Goal: Information Seeking & Learning: Learn about a topic

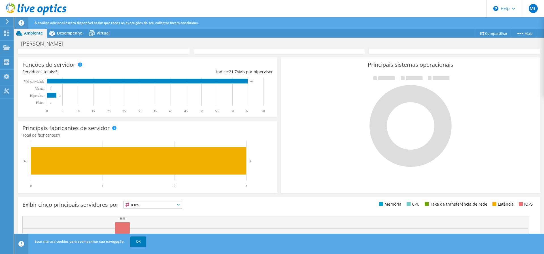
scroll to position [15, 0]
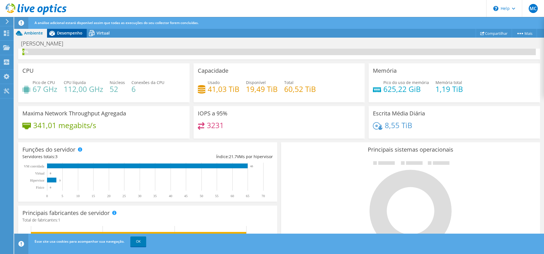
click at [73, 36] on div "Desempenho" at bounding box center [67, 33] width 40 height 9
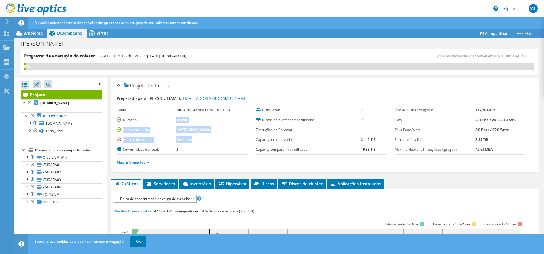
drag, startPoint x: 167, startPoint y: 123, endPoint x: 213, endPoint y: 140, distance: 49.4
click at [213, 140] on tbody "Conta FRISA FRIGORIFICO RIO DOCE S A Duração 15 min. Horário de início 09/05/20…" at bounding box center [182, 130] width 131 height 50
click at [210, 167] on div "Mais informações" at bounding box center [325, 163] width 417 height 16
click at [169, 185] on span "Servidores" at bounding box center [160, 184] width 29 height 6
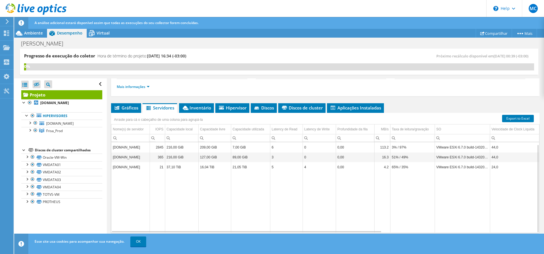
scroll to position [2, 0]
click at [195, 109] on span "Inventário" at bounding box center [196, 108] width 29 height 6
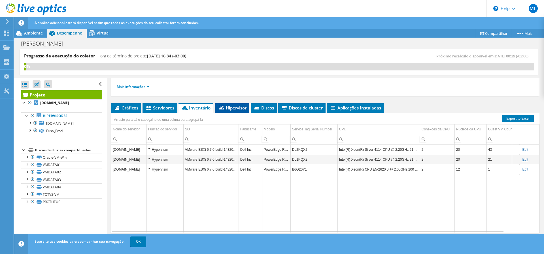
click at [228, 108] on span "Hipervisor" at bounding box center [232, 108] width 28 height 6
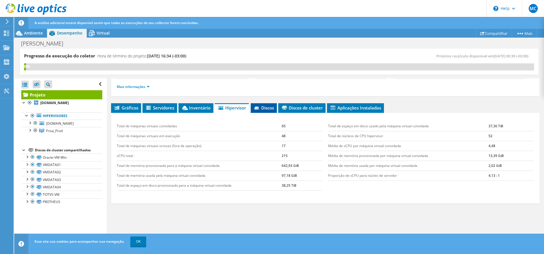
click at [260, 109] on icon at bounding box center [257, 109] width 6 height 4
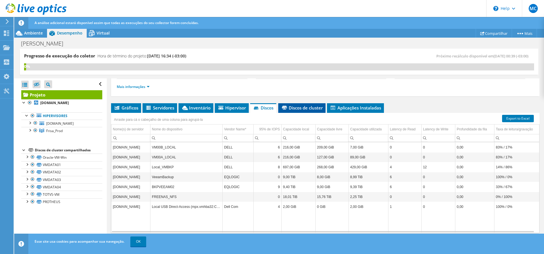
click at [304, 110] on span "Discos de cluster" at bounding box center [302, 108] width 42 height 6
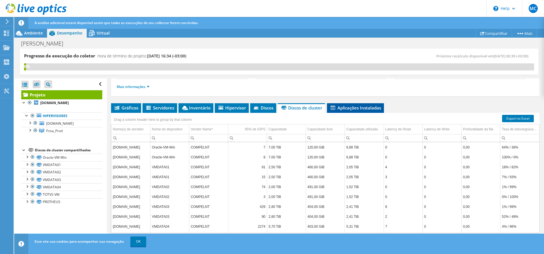
drag, startPoint x: 356, startPoint y: 108, endPoint x: 353, endPoint y: 111, distance: 4.0
click at [356, 108] on span "Aplicações Instaladas" at bounding box center [355, 108] width 51 height 6
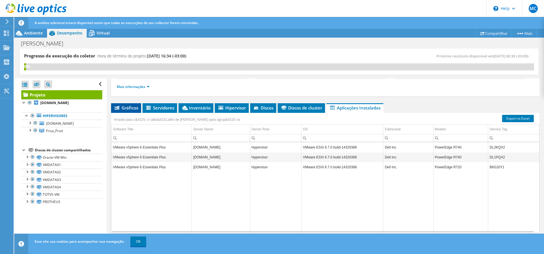
click at [125, 108] on span "Gráficos" at bounding box center [126, 108] width 24 height 6
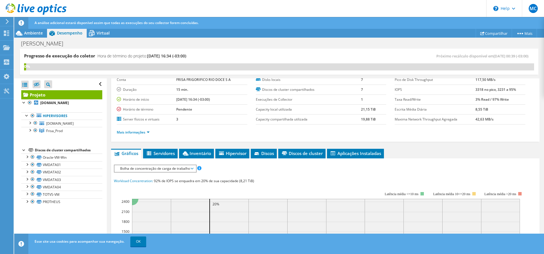
scroll to position [0, 0]
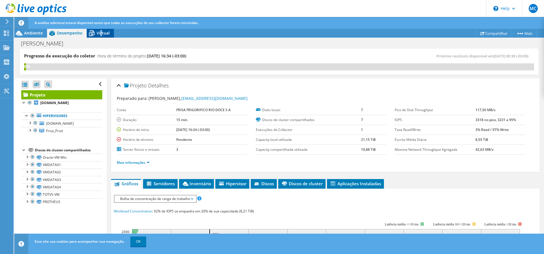
click at [101, 33] on span "Virtual" at bounding box center [103, 32] width 13 height 5
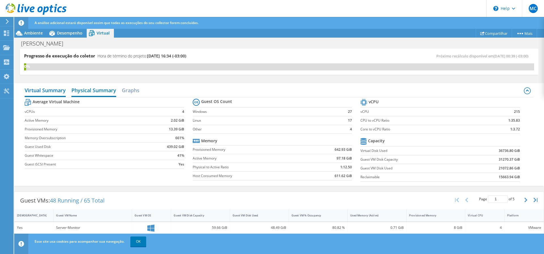
click at [96, 92] on h2 "Physical Summary" at bounding box center [93, 91] width 45 height 12
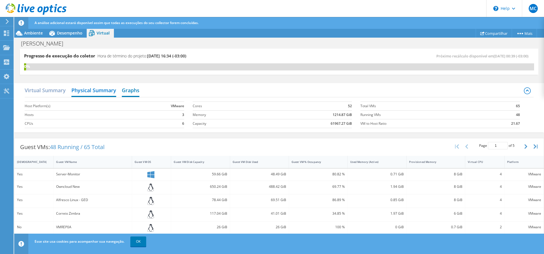
click at [127, 93] on h2 "Graphs" at bounding box center [131, 91] width 18 height 12
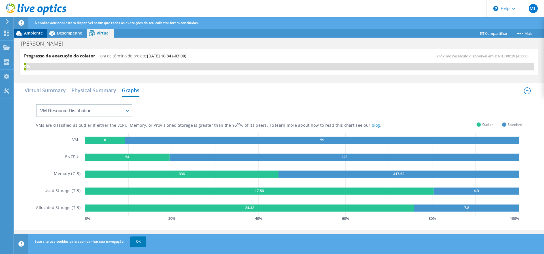
click at [42, 33] on span "Ambiente" at bounding box center [33, 32] width 19 height 5
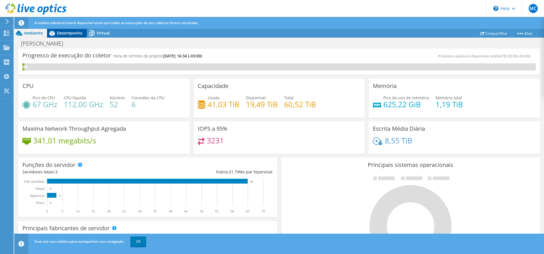
click at [56, 31] on icon at bounding box center [52, 33] width 10 height 10
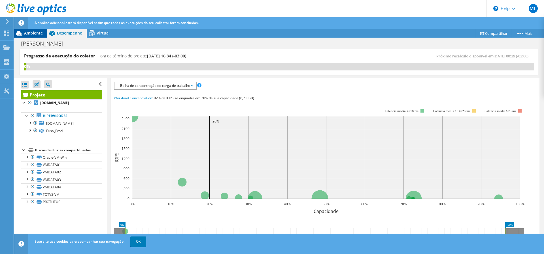
click at [26, 32] on span "Ambiente" at bounding box center [33, 32] width 19 height 5
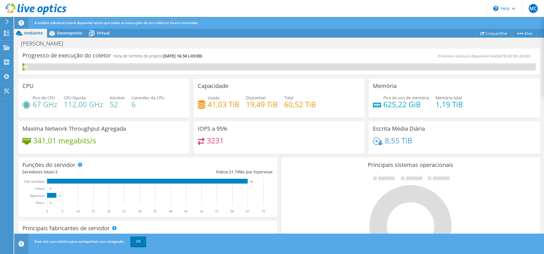
scroll to position [189, 0]
click at [66, 33] on span "Desempenho" at bounding box center [69, 32] width 25 height 5
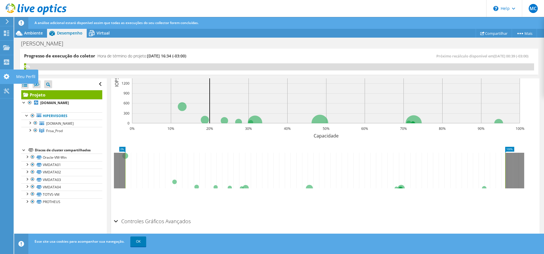
click at [21, 77] on div "Meu Perfil" at bounding box center [25, 77] width 25 height 14
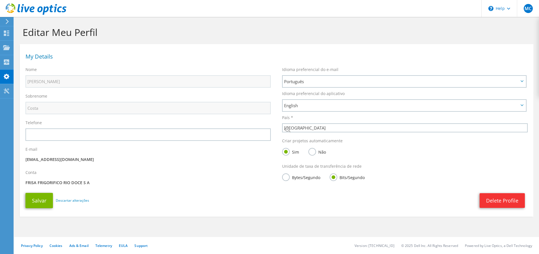
select select "30"
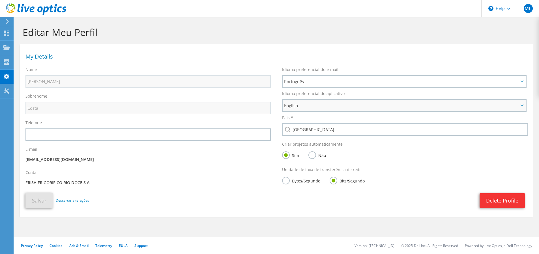
click at [317, 101] on span "English" at bounding box center [404, 105] width 243 height 11
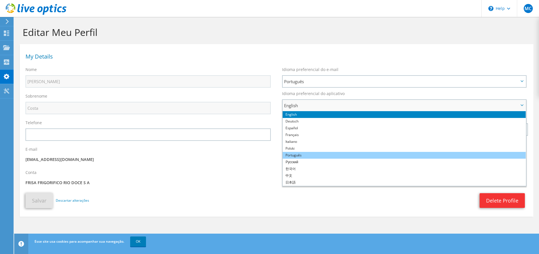
click at [298, 154] on li "Português" at bounding box center [404, 155] width 243 height 7
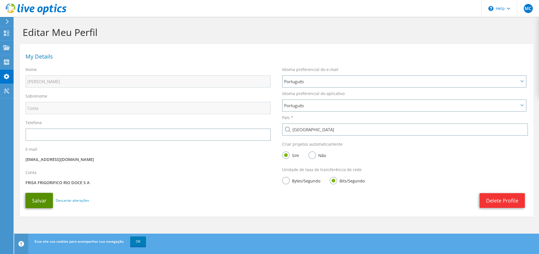
click at [33, 203] on button "Salvar" at bounding box center [38, 200] width 27 height 15
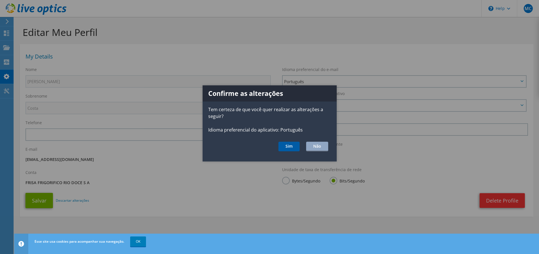
click at [287, 147] on button "Sim" at bounding box center [289, 147] width 21 height 10
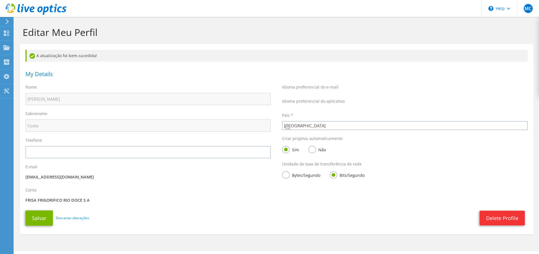
select select "30"
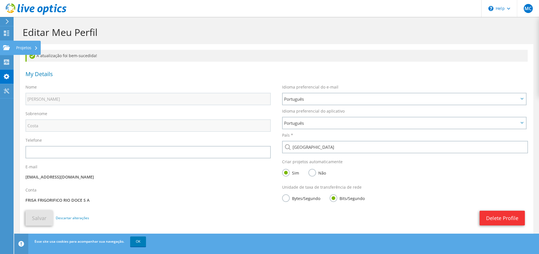
click at [23, 47] on div "Projetos" at bounding box center [26, 48] width 27 height 14
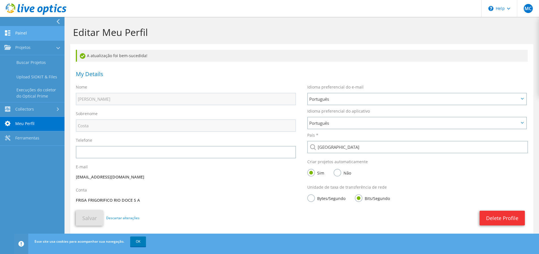
click at [19, 33] on link "Painel" at bounding box center [32, 33] width 65 height 14
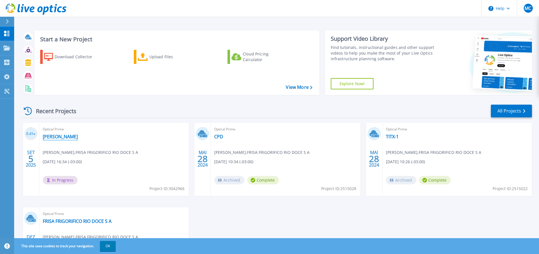
click at [69, 139] on link "[PERSON_NAME]" at bounding box center [60, 137] width 35 height 6
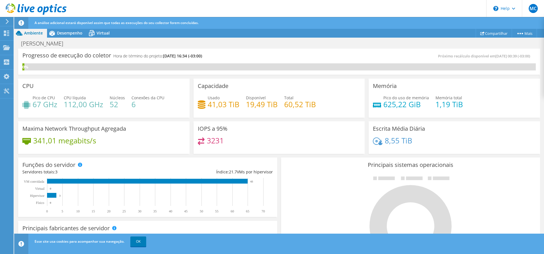
scroll to position [189, 0]
click at [136, 243] on link "OK" at bounding box center [138, 242] width 16 height 10
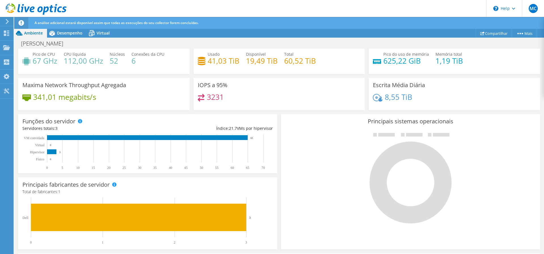
scroll to position [19, 0]
drag, startPoint x: 383, startPoint y: 99, endPoint x: 421, endPoint y: 96, distance: 38.3
click at [421, 96] on div "8,55 TiB" at bounding box center [454, 100] width 163 height 12
click at [443, 98] on div "8,55 TiB" at bounding box center [454, 100] width 163 height 12
click at [77, 34] on span "Desempenho" at bounding box center [69, 32] width 25 height 5
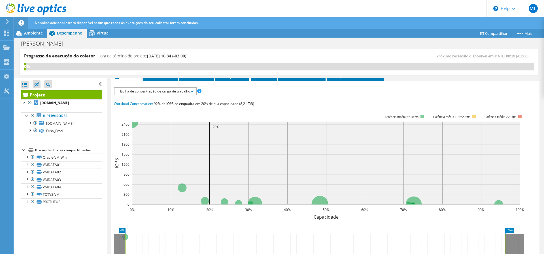
scroll to position [76, 0]
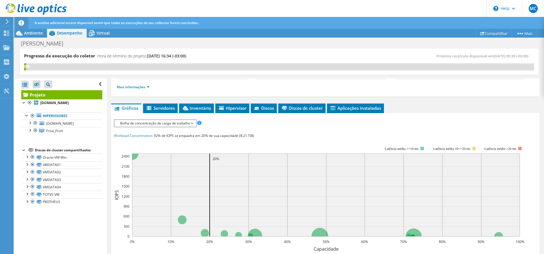
click at [172, 124] on span "Bolha de concentração de carga de trabalho" at bounding box center [155, 123] width 76 height 7
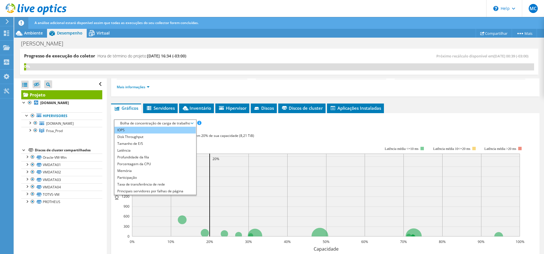
click at [142, 132] on li "IOPS" at bounding box center [154, 130] width 81 height 7
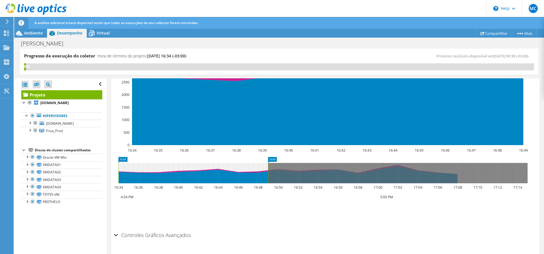
scroll to position [173, 0]
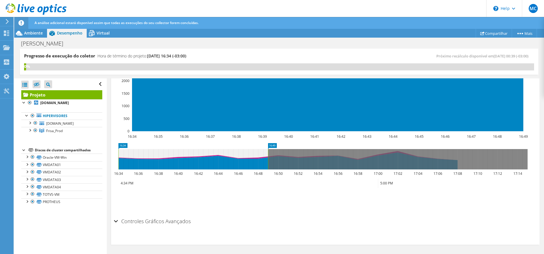
click at [123, 222] on h2 "Controles Gráficos Avançados" at bounding box center [152, 221] width 77 height 11
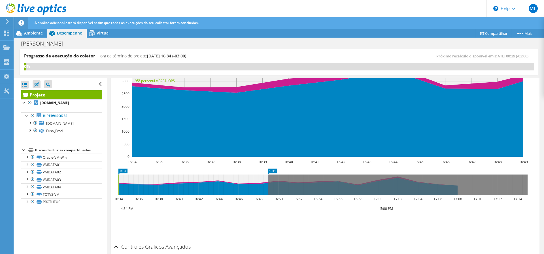
scroll to position [82, 0]
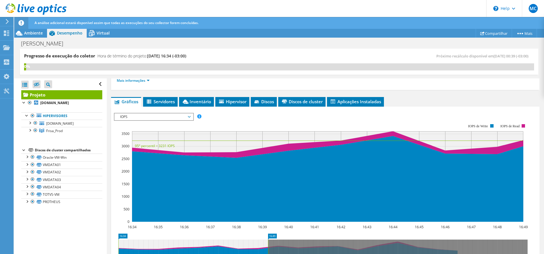
click at [157, 118] on span "IOPS" at bounding box center [153, 117] width 73 height 7
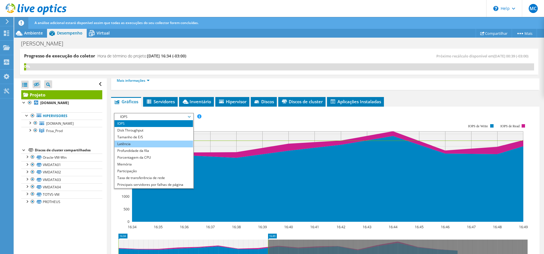
click at [160, 143] on li "Latência" at bounding box center [153, 144] width 78 height 7
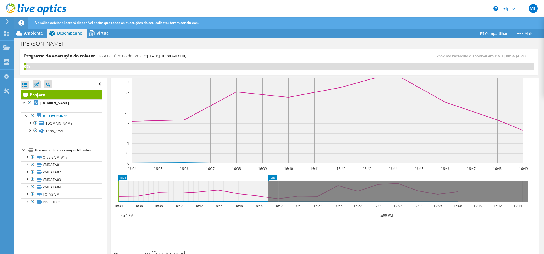
scroll to position [54, 0]
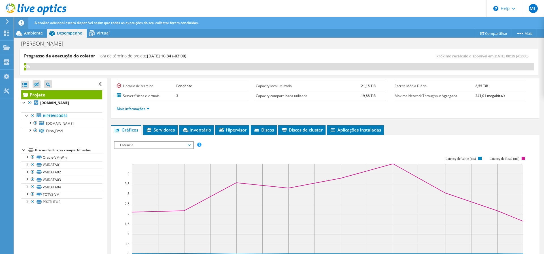
click at [156, 143] on span "Latência" at bounding box center [153, 145] width 73 height 7
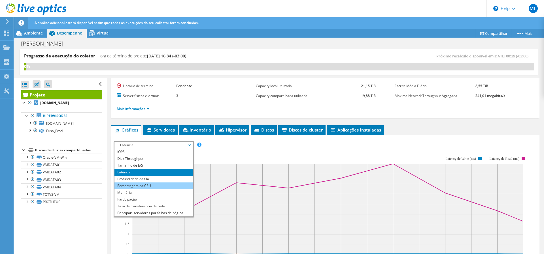
click at [154, 185] on li "Porcentagem da CPU" at bounding box center [153, 186] width 78 height 7
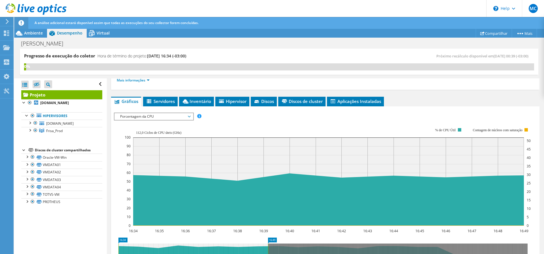
scroll to position [82, 0]
click at [155, 121] on rect at bounding box center [328, 177] width 406 height 113
click at [157, 119] on span "Porcentagem da CPU" at bounding box center [153, 117] width 73 height 7
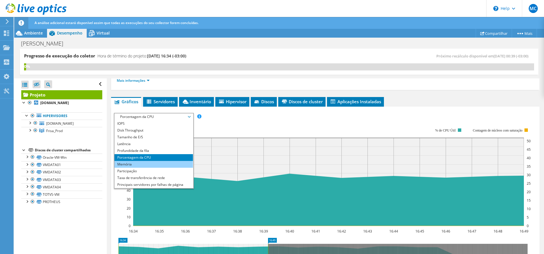
click at [125, 165] on li "Memória" at bounding box center [153, 164] width 78 height 7
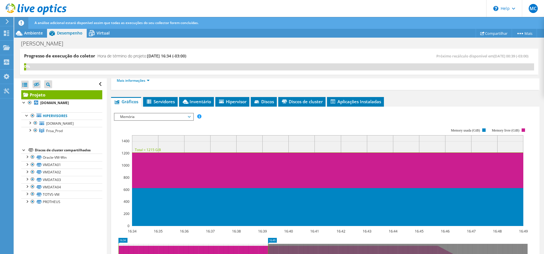
click at [158, 116] on span "Memória" at bounding box center [153, 117] width 73 height 7
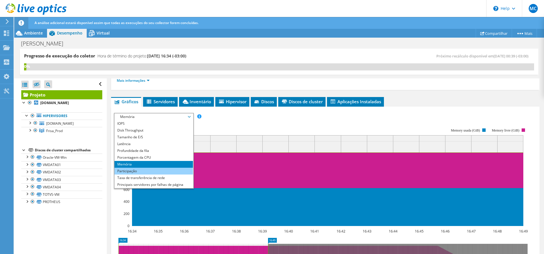
scroll to position [20, 0]
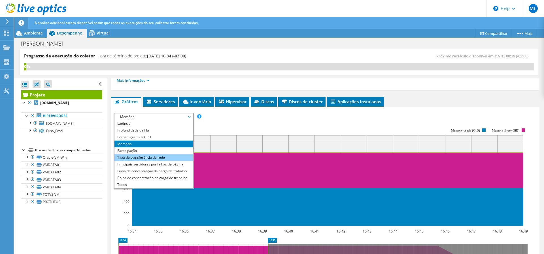
click at [169, 157] on li "Taxa de transferência de rede" at bounding box center [153, 157] width 78 height 7
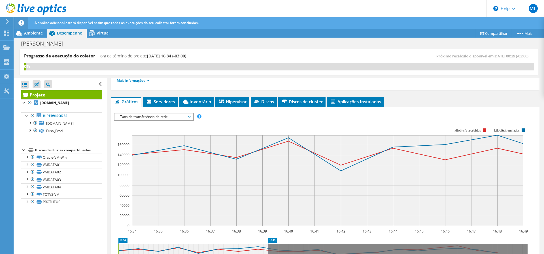
click at [135, 117] on span "Taxa de transferência de rede" at bounding box center [153, 117] width 73 height 7
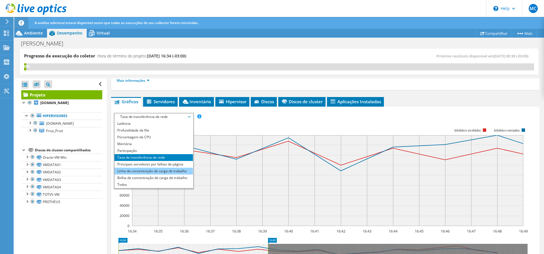
click at [172, 173] on li "Linha de concentração de carga de trabalho" at bounding box center [153, 171] width 78 height 7
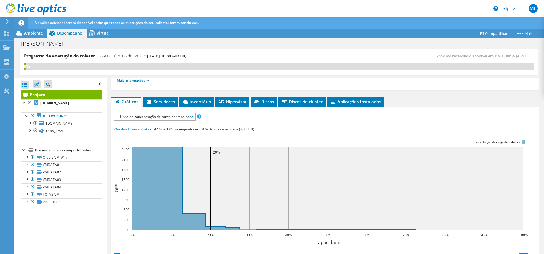
click at [165, 116] on span "Linha de concentração de carga de trabalho" at bounding box center [154, 117] width 75 height 7
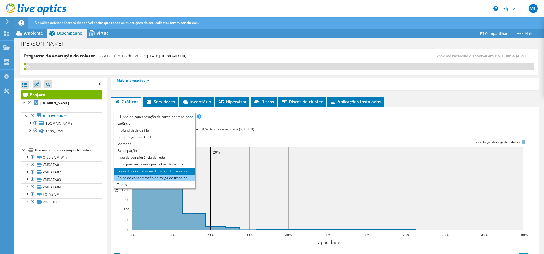
click at [143, 177] on li "Bolha de concentração de carga de trabalho" at bounding box center [154, 178] width 81 height 7
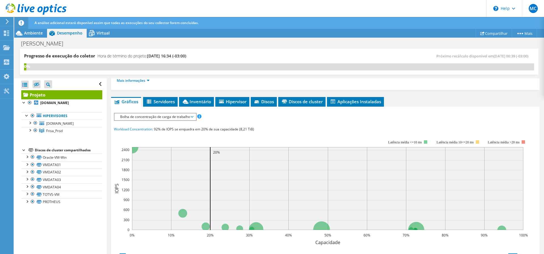
click at [163, 119] on span "Bolha de concentração de carga de trabalho" at bounding box center [155, 117] width 76 height 7
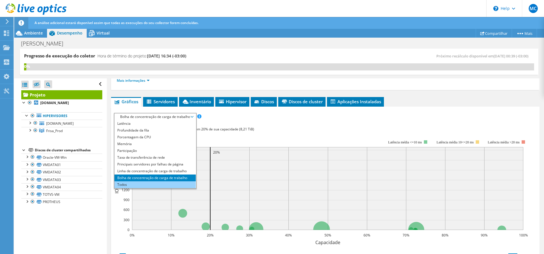
click at [135, 183] on li "Todos" at bounding box center [154, 185] width 81 height 7
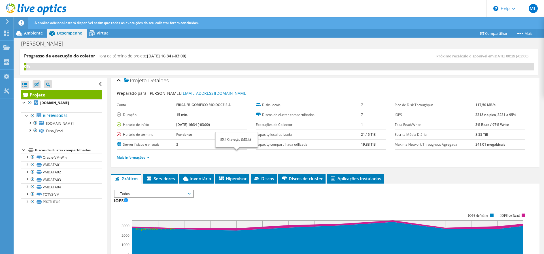
scroll to position [0, 0]
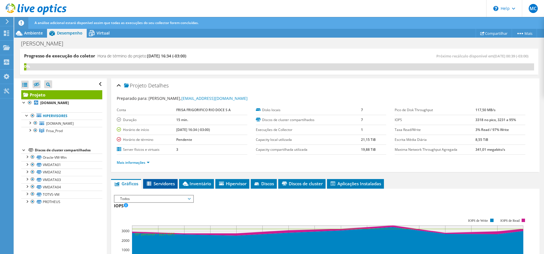
click at [154, 187] on li "Servidores" at bounding box center [160, 184] width 35 height 10
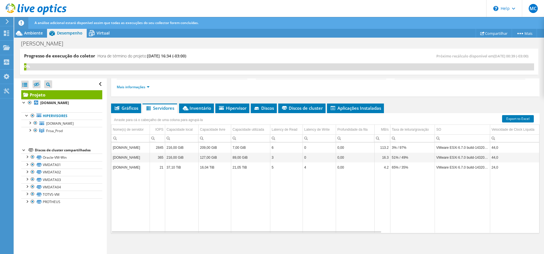
scroll to position [76, 0]
click at [194, 108] on span "Inventário" at bounding box center [196, 108] width 29 height 6
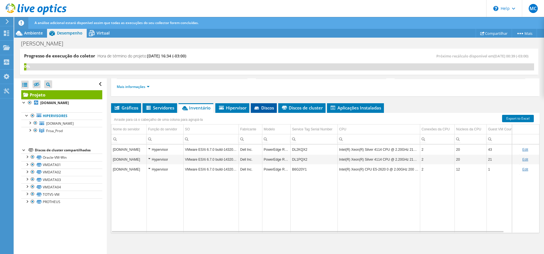
click at [256, 107] on icon at bounding box center [257, 109] width 6 height 4
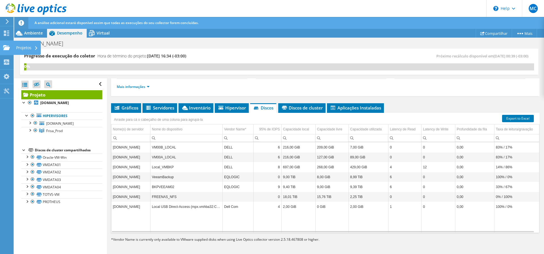
click at [31, 46] on div "Projetos" at bounding box center [26, 48] width 27 height 14
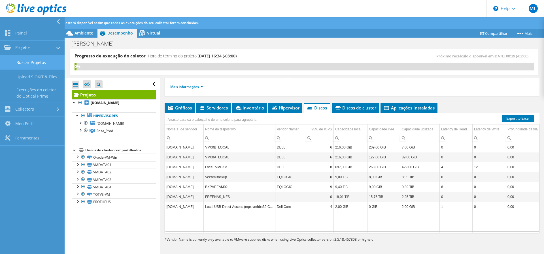
click at [44, 67] on link "Buscar Projetos" at bounding box center [32, 62] width 65 height 14
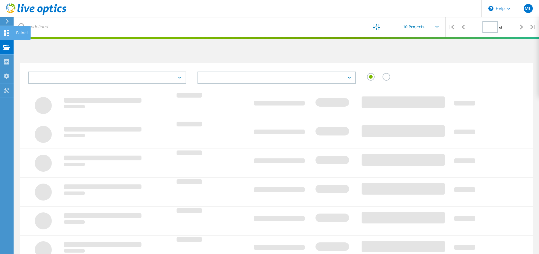
type input "1"
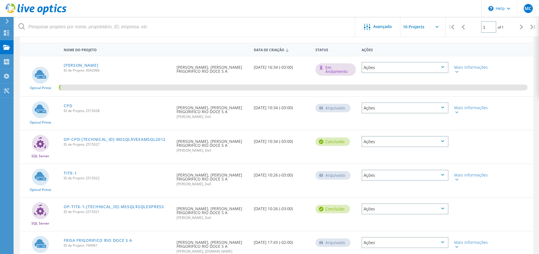
scroll to position [81, 0]
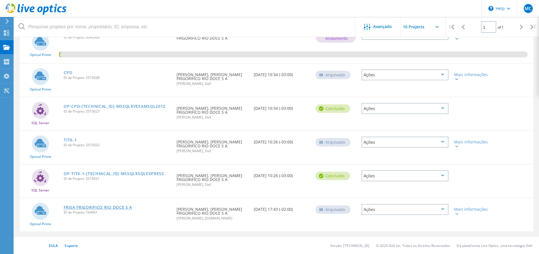
click at [102, 206] on link "FRISA FRIGORIFICO RIO DOCE S A" at bounding box center [98, 208] width 69 height 4
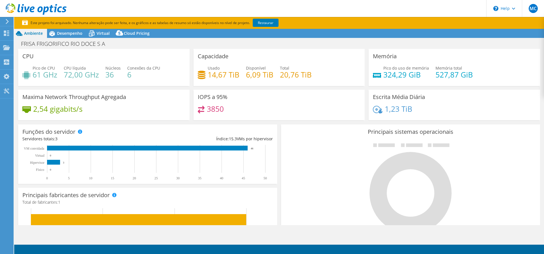
select select "USD"
click at [67, 33] on span "Desempenho" at bounding box center [69, 33] width 25 height 5
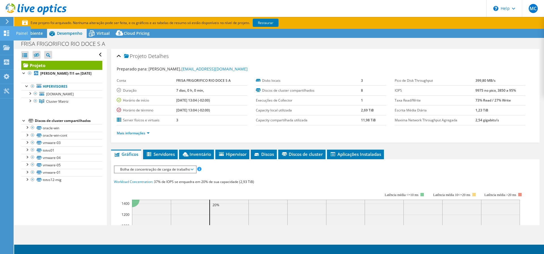
click at [23, 34] on div "Painel" at bounding box center [21, 33] width 17 height 14
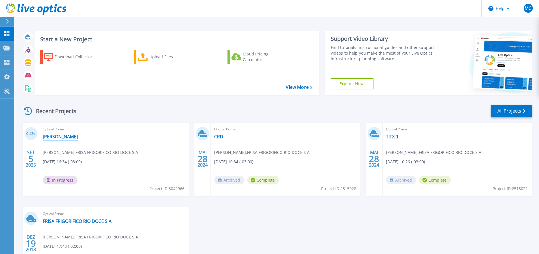
click at [48, 136] on link "[PERSON_NAME]" at bounding box center [60, 137] width 35 height 6
